Goal: Transaction & Acquisition: Purchase product/service

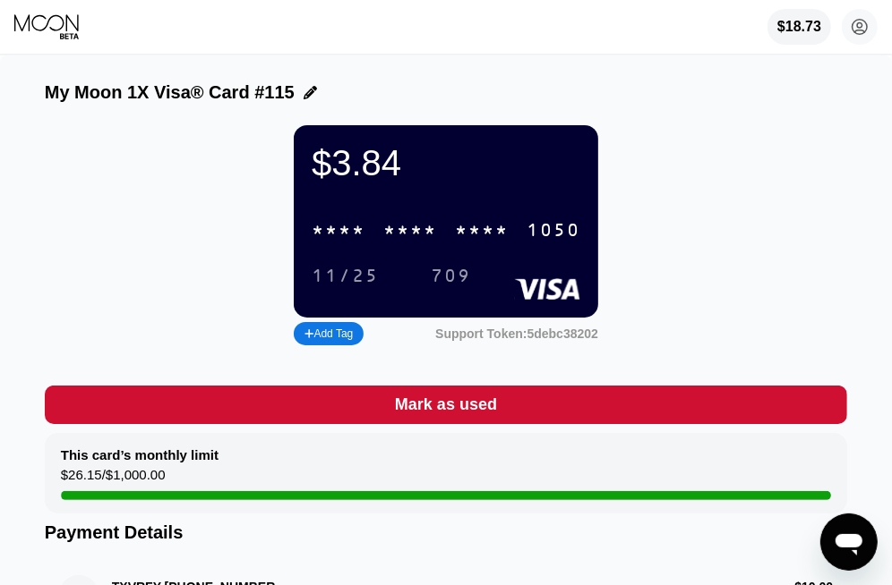
click at [64, 24] on icon at bounding box center [47, 26] width 67 height 27
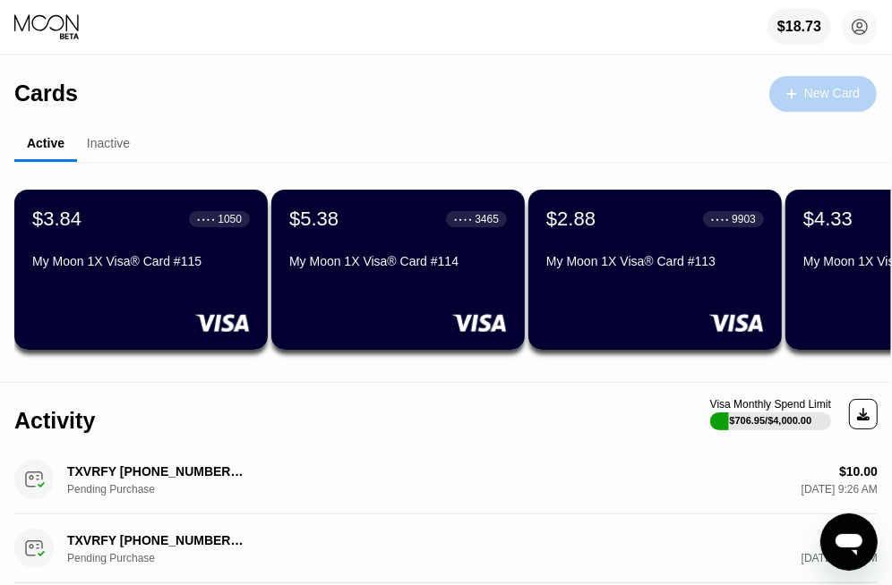
click at [800, 94] on div at bounding box center [800, 93] width 7 height 15
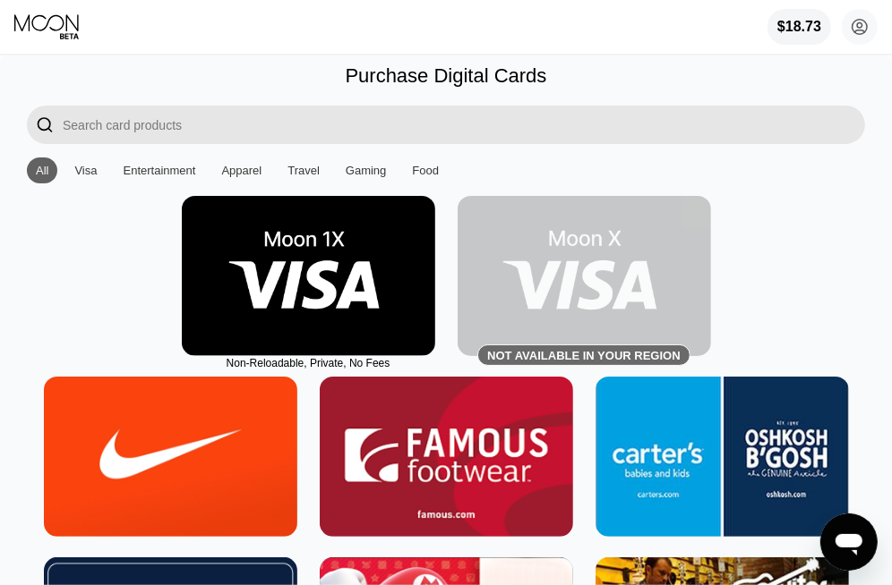
click at [369, 300] on img at bounding box center [308, 276] width 253 height 160
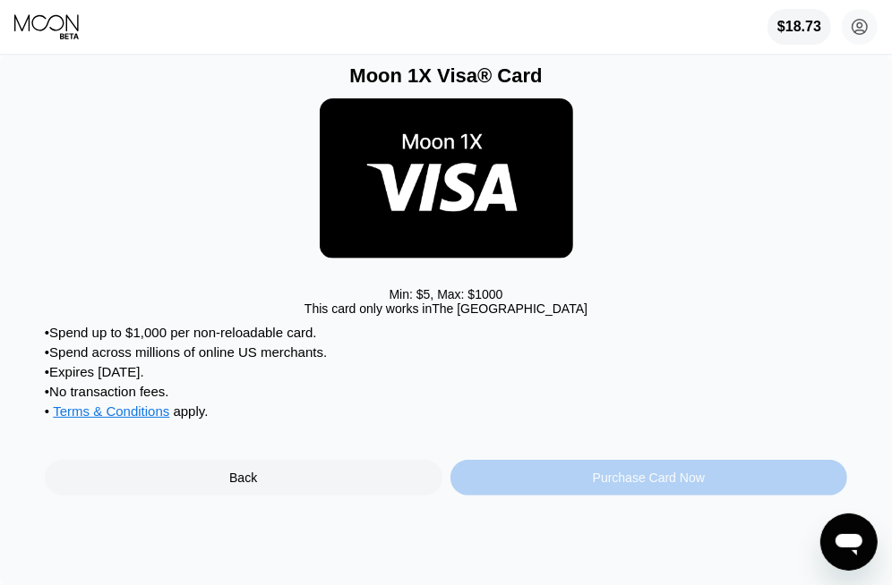
click at [530, 477] on div "Purchase Card Now" at bounding box center [648, 478] width 397 height 36
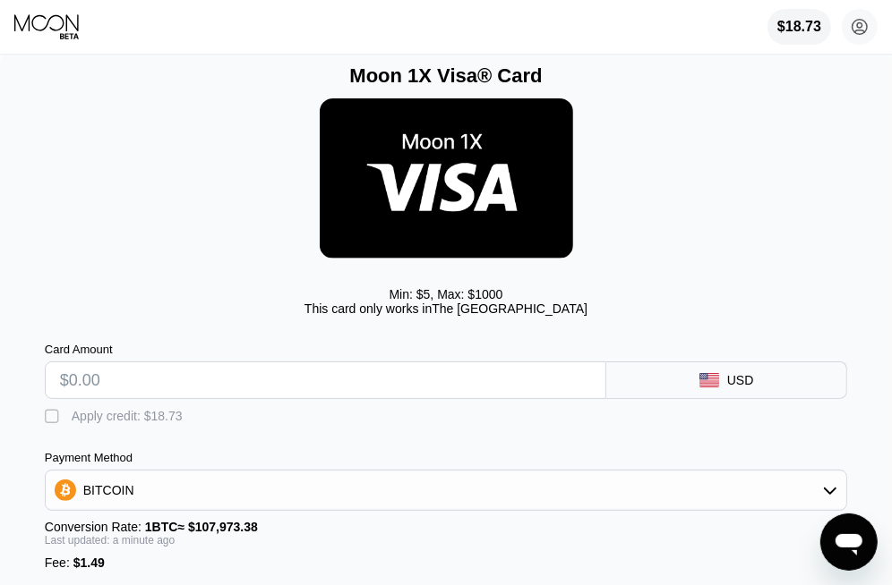
click at [496, 514] on div "Payment Method BITCOIN Conversion Rate: 1 BTC ≈ $107,973.38 Last updated: a min…" at bounding box center [446, 510] width 802 height 119
click at [481, 500] on div "BITCOIN" at bounding box center [446, 491] width 800 height 36
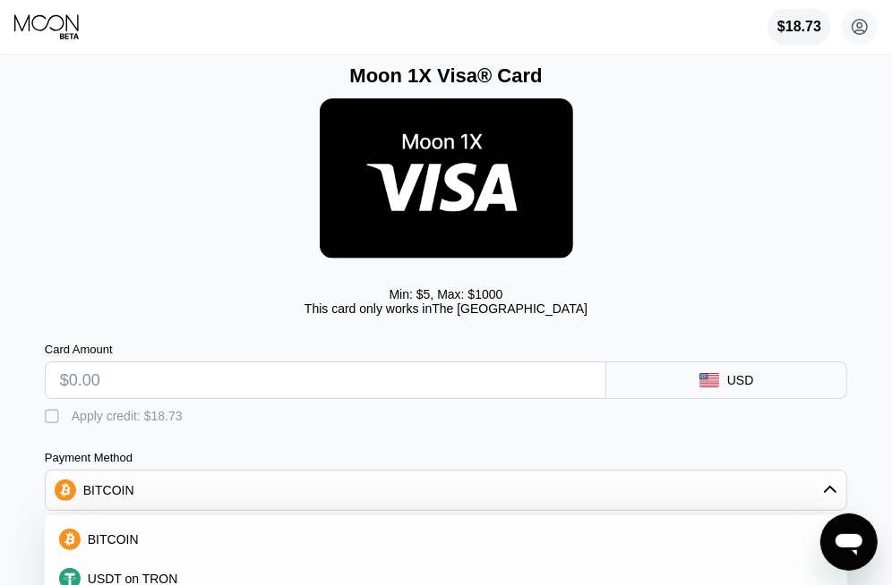
scroll to position [79, 0]
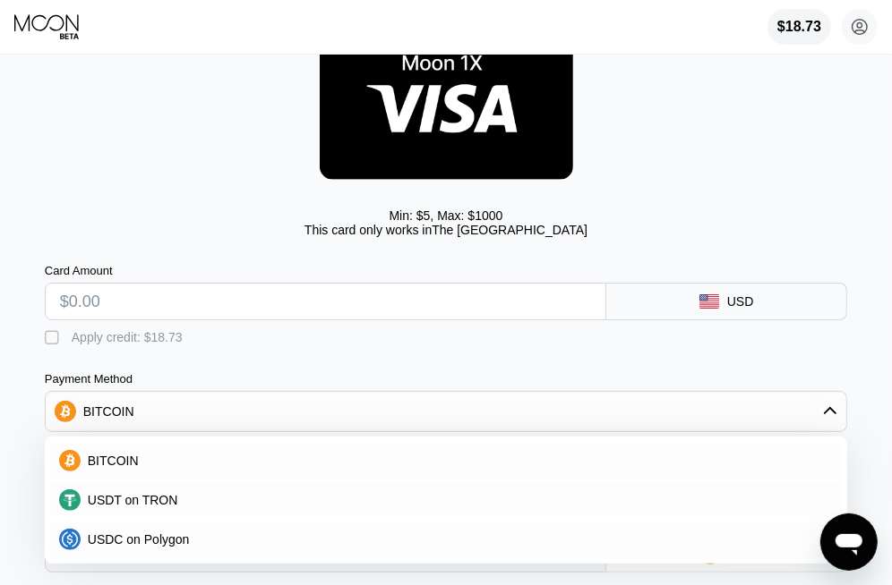
click at [375, 503] on div "USDT on TRON" at bounding box center [457, 500] width 752 height 14
type input "0.00"
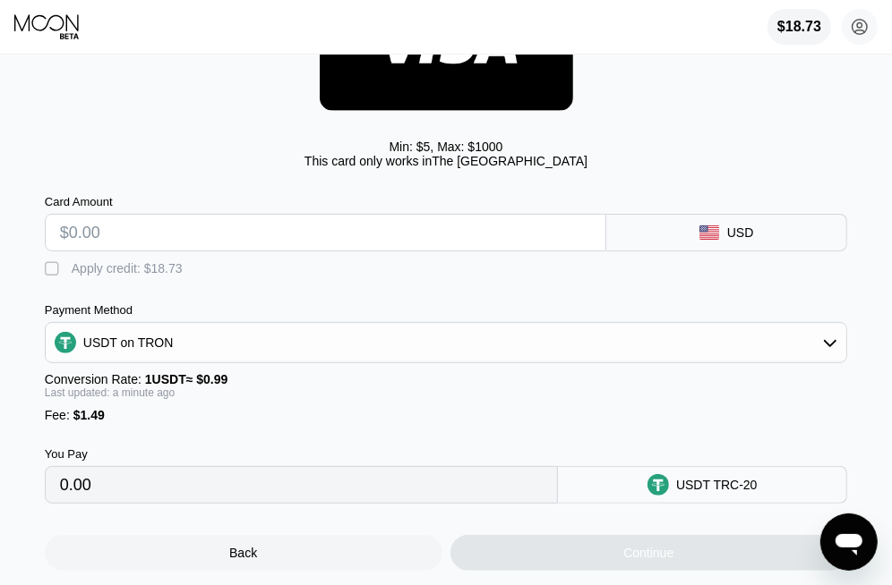
scroll to position [172, 0]
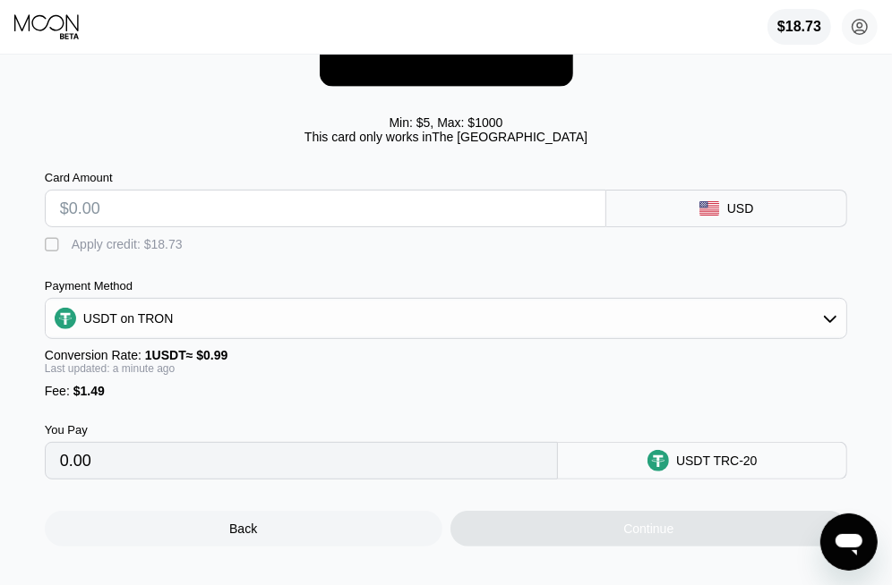
click at [150, 211] on input "text" at bounding box center [325, 209] width 531 height 36
type input "$4"
type input "5.55"
type input "$40"
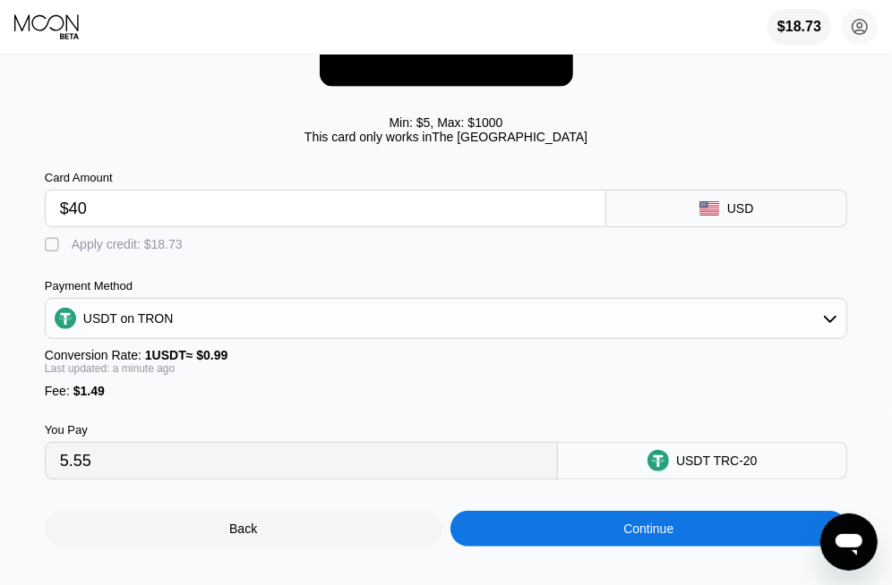
type input "41.91"
type input "$40"
click at [584, 534] on div "Continue" at bounding box center [648, 529] width 397 height 36
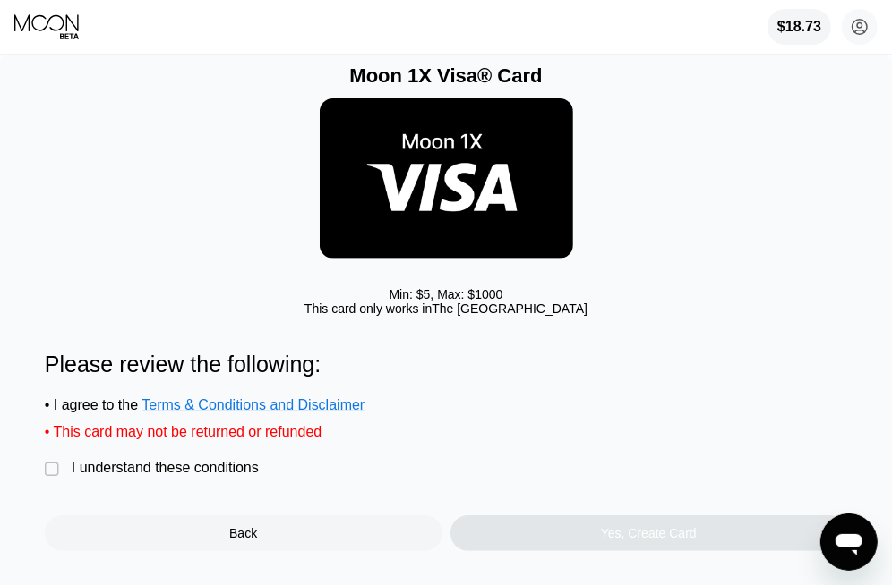
click at [211, 479] on div " I understand these conditions" at bounding box center [156, 469] width 223 height 19
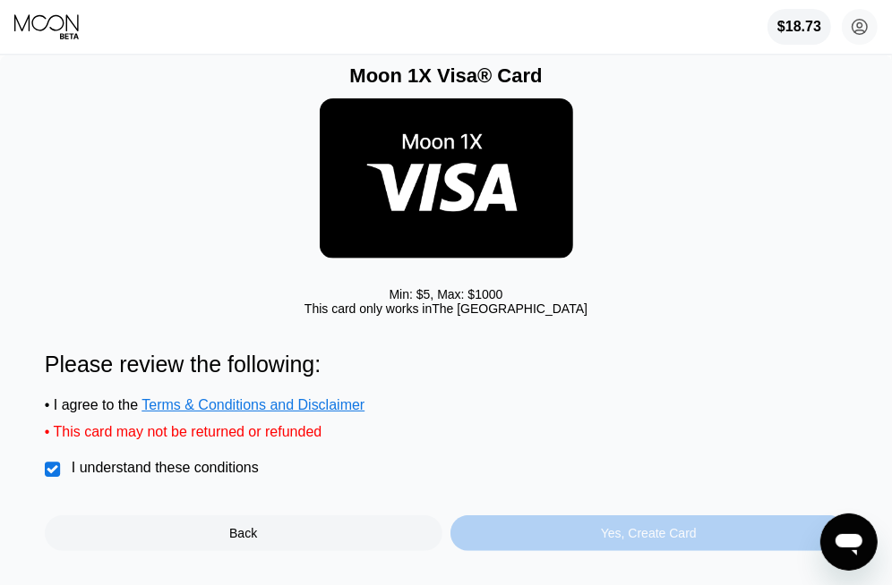
click at [589, 528] on div "Yes, Create Card" at bounding box center [648, 534] width 397 height 36
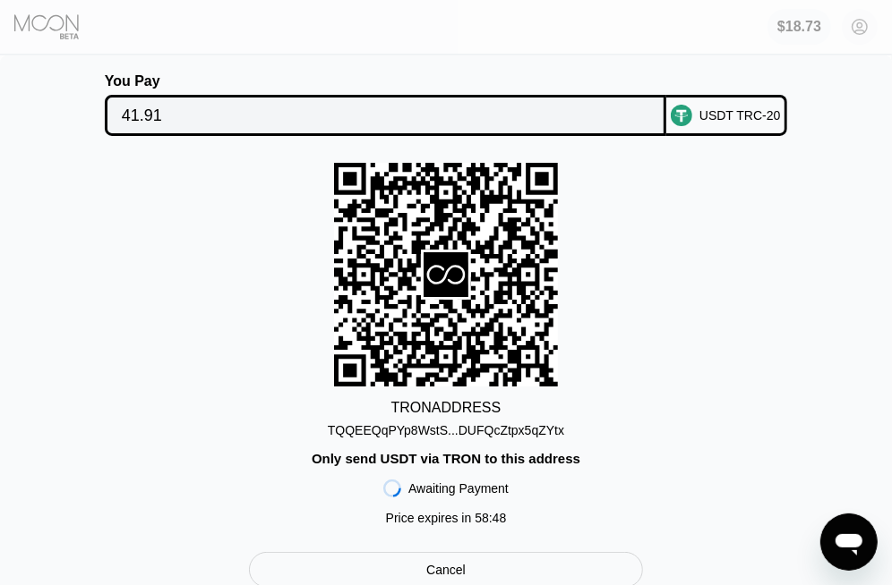
click at [646, 383] on div "TRON ADDRESS TQQEEQqPYp8WstS...DUFQcZtpx5qZYtx Only send USDT via TRON to this …" at bounding box center [446, 349] width 802 height 372
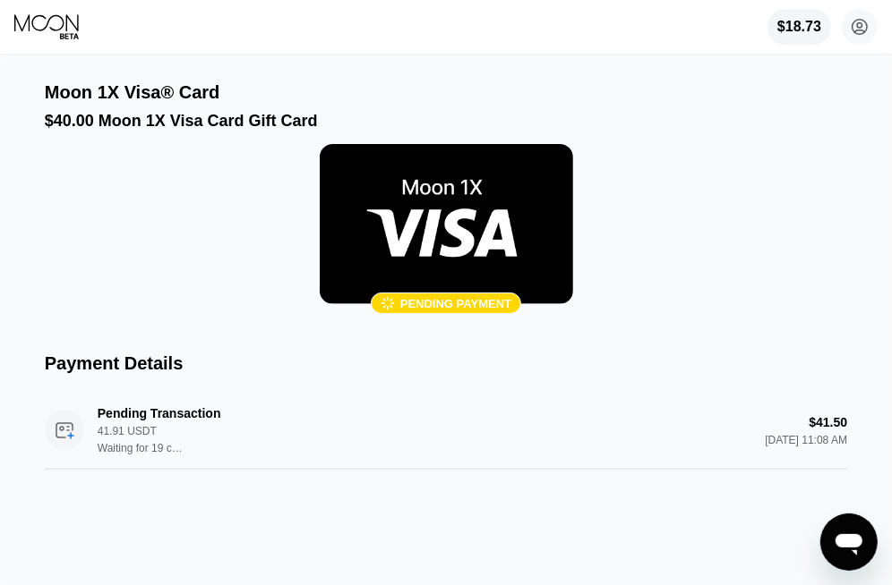
click at [330, 41] on div "$18.73 giga34165@gmail.com  Home Settings Support Careers About Us Log out Pri…" at bounding box center [446, 27] width 892 height 54
click at [6, 32] on div "$18.73 giga34165@gmail.com  Home Settings Support Careers About Us Log out Pri…" at bounding box center [446, 27] width 892 height 54
click at [44, 30] on icon at bounding box center [47, 26] width 67 height 27
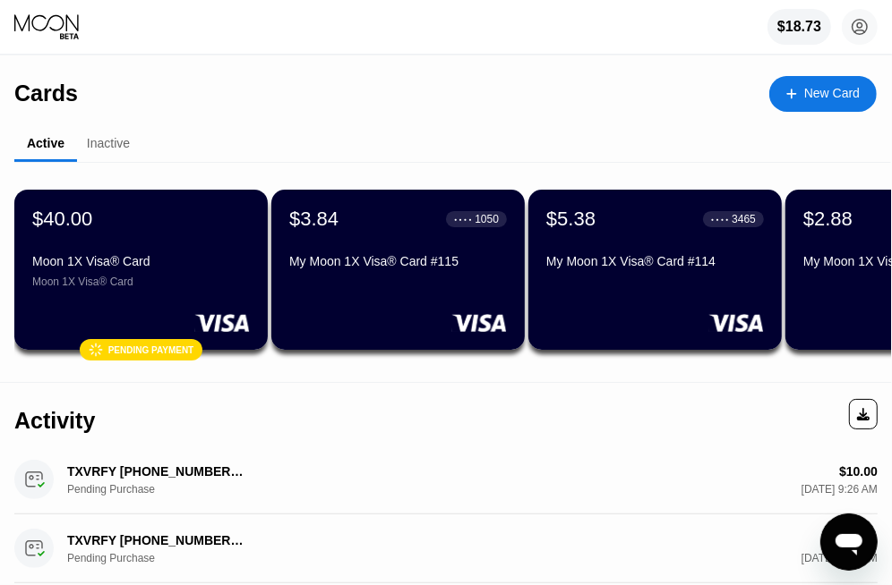
click at [150, 269] on div "Moon 1X Visa® Card" at bounding box center [141, 261] width 218 height 14
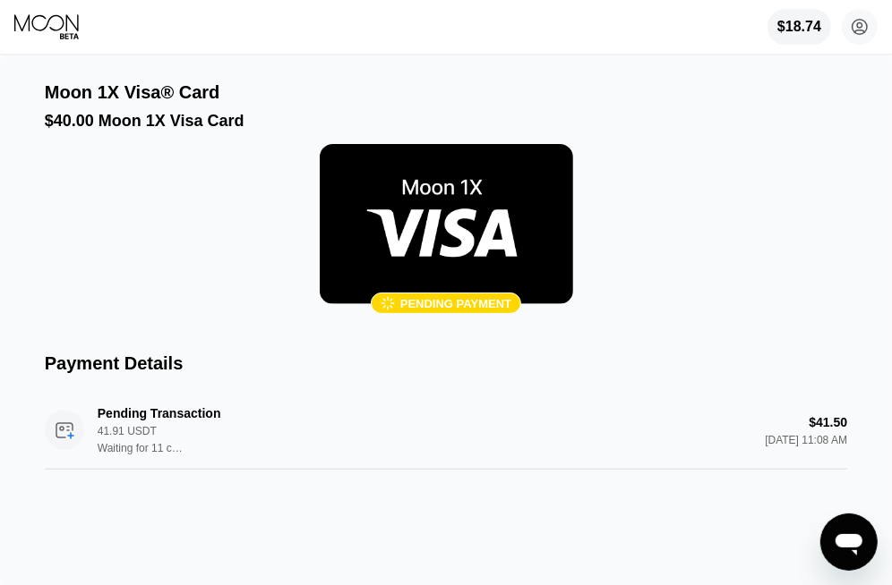
click at [64, 20] on icon at bounding box center [47, 26] width 67 height 27
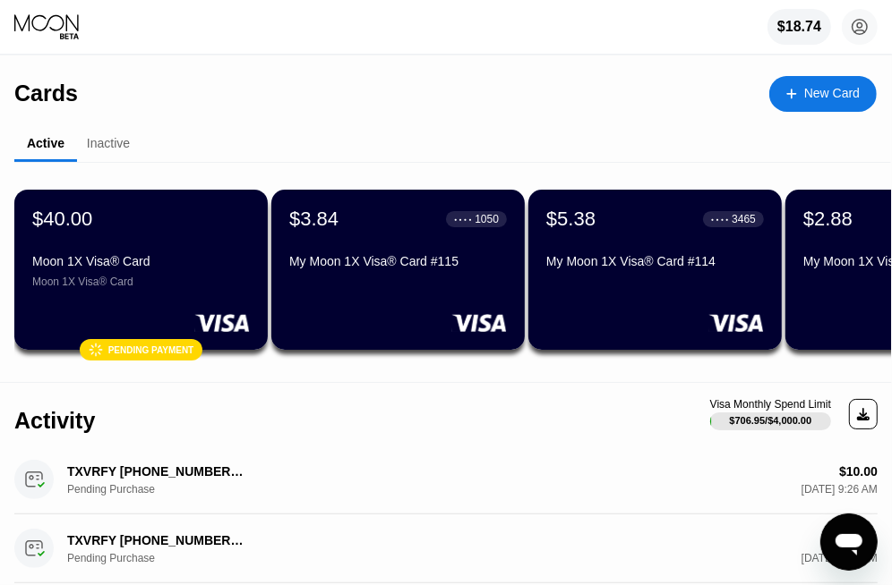
click at [180, 283] on div "Moon 1X Visa® Card" at bounding box center [141, 282] width 218 height 13
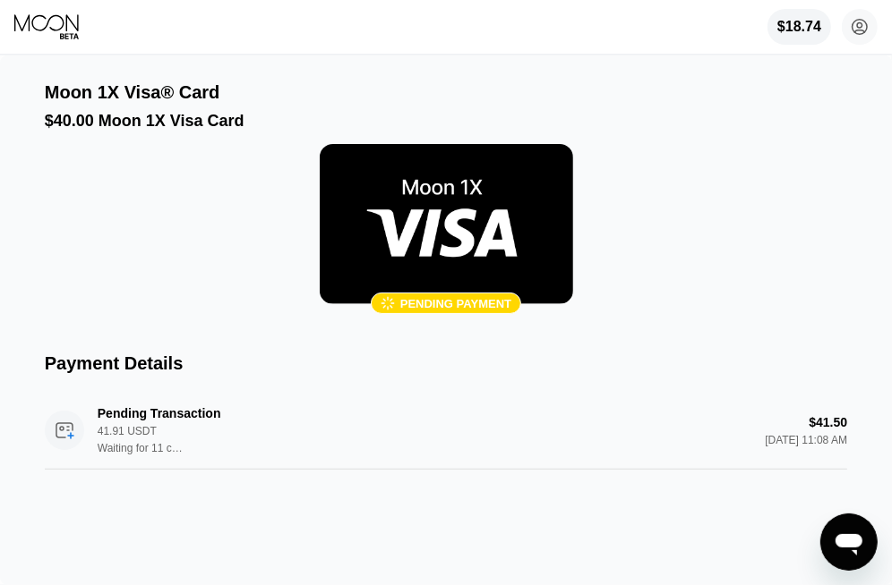
click at [478, 267] on img at bounding box center [446, 224] width 253 height 160
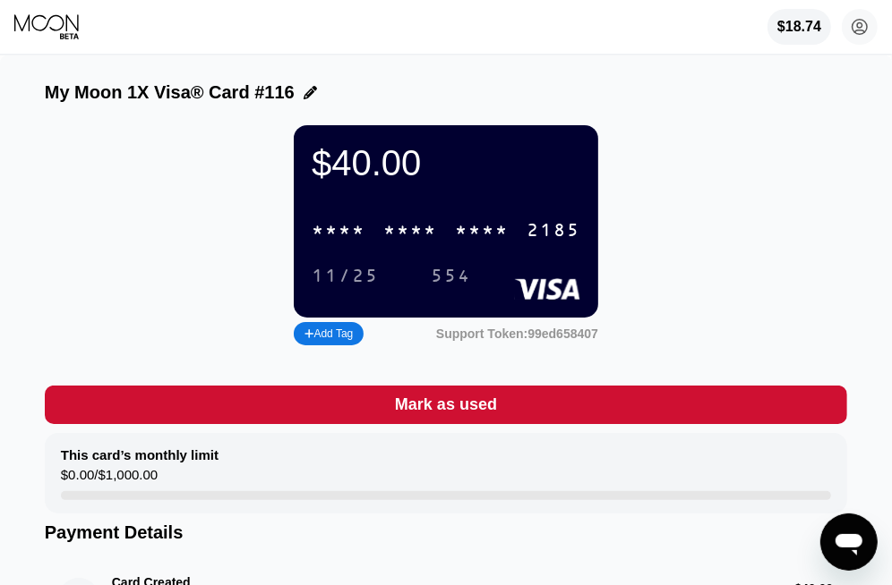
click at [414, 231] on div "* * * *" at bounding box center [410, 231] width 54 height 21
click at [431, 235] on div "6500" at bounding box center [410, 231] width 54 height 21
click at [406, 225] on div "* * * *" at bounding box center [410, 231] width 54 height 21
